Goal: Transaction & Acquisition: Obtain resource

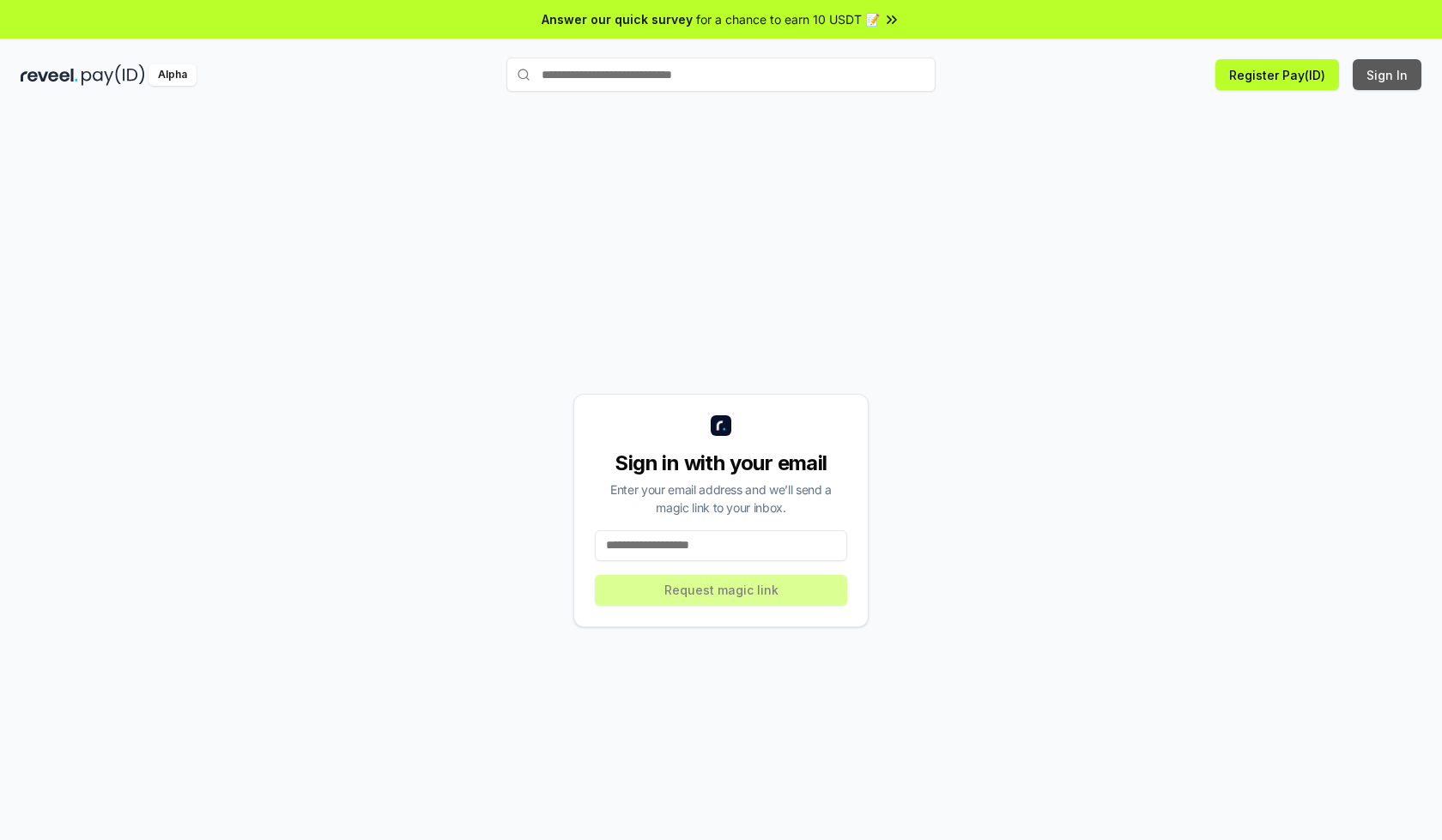
click at [1388, 75] on button "Sign In" at bounding box center [1387, 74] width 69 height 31
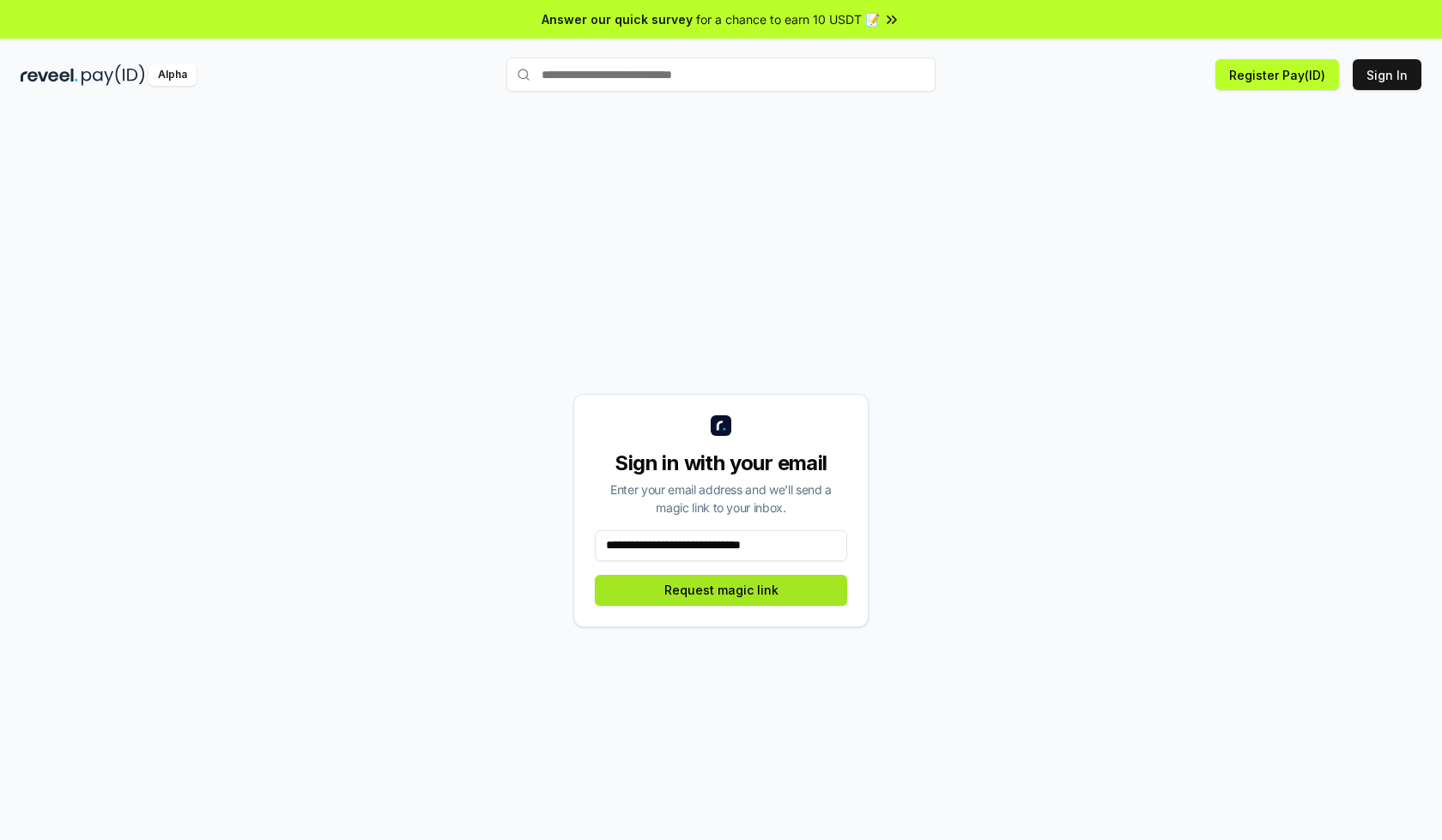
type input "**********"
click at [721, 590] on button "Request magic link" at bounding box center [721, 590] width 252 height 31
